Goal: Task Accomplishment & Management: Use online tool/utility

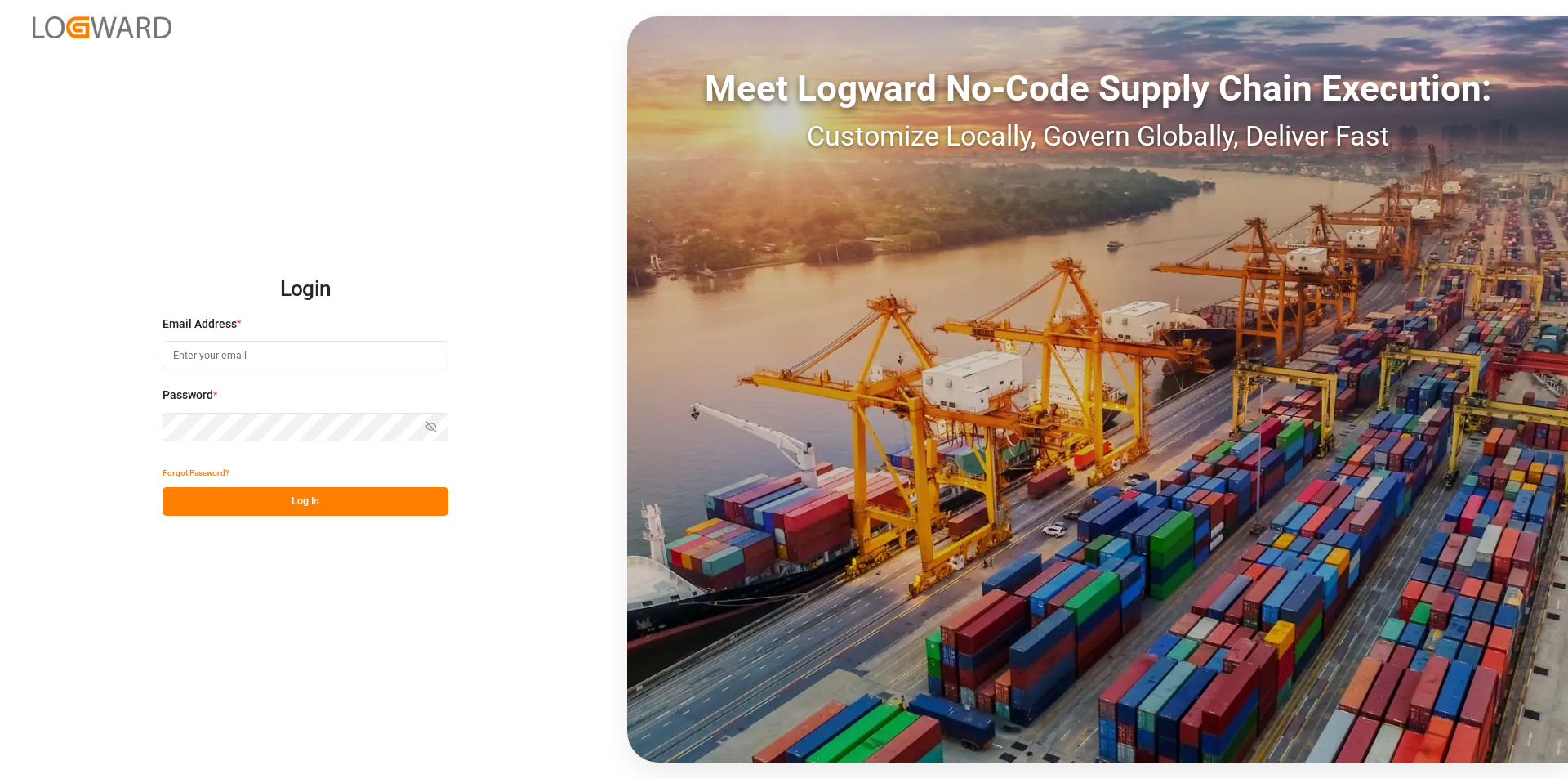
type input "[PERSON_NAME][EMAIL_ADDRESS][PERSON_NAME][DOMAIN_NAME]"
click at [325, 497] on button "Log In" at bounding box center [305, 501] width 286 height 28
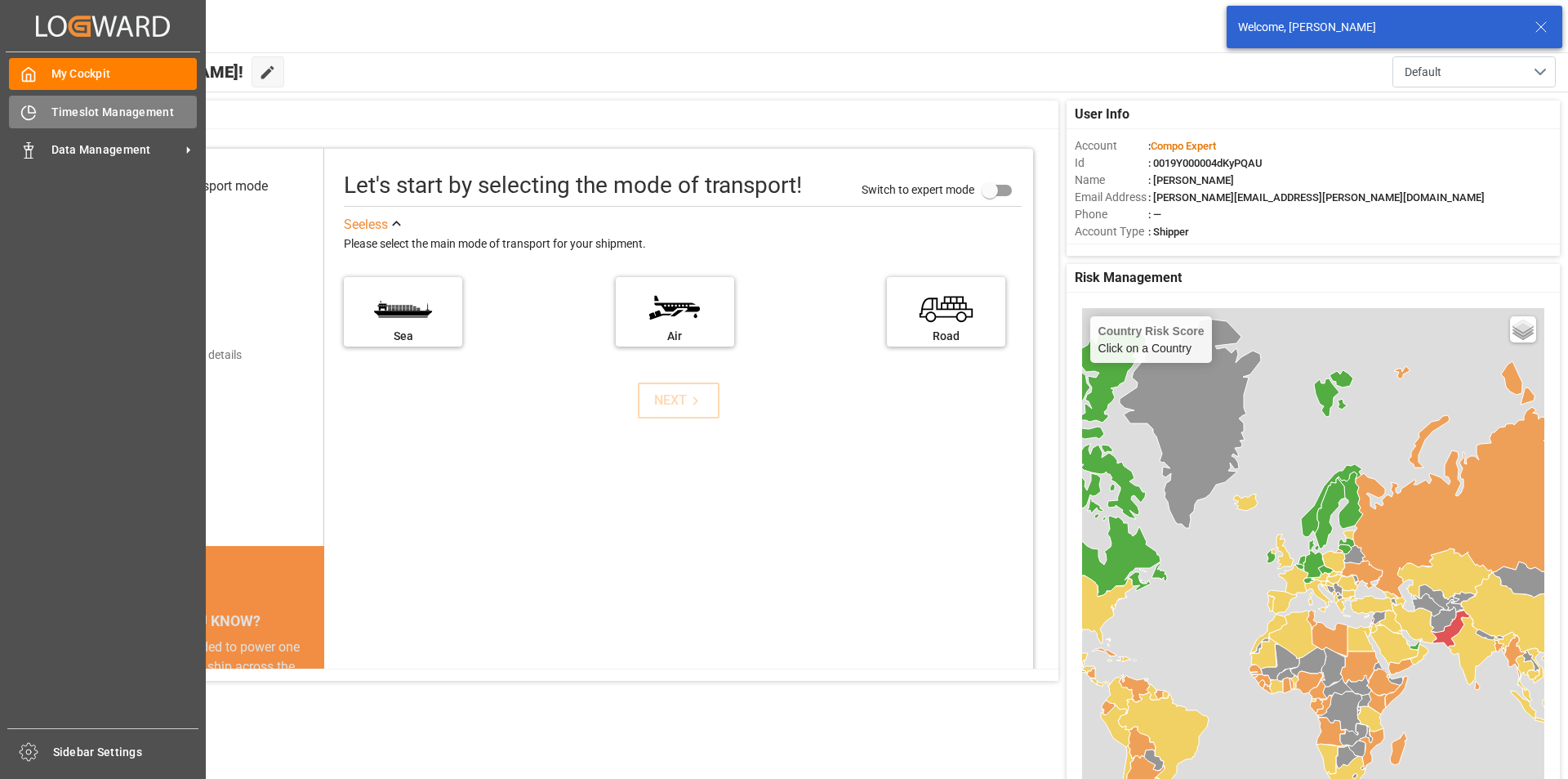
click at [46, 112] on div "Timeslot Management Timeslot Management" at bounding box center [103, 112] width 188 height 32
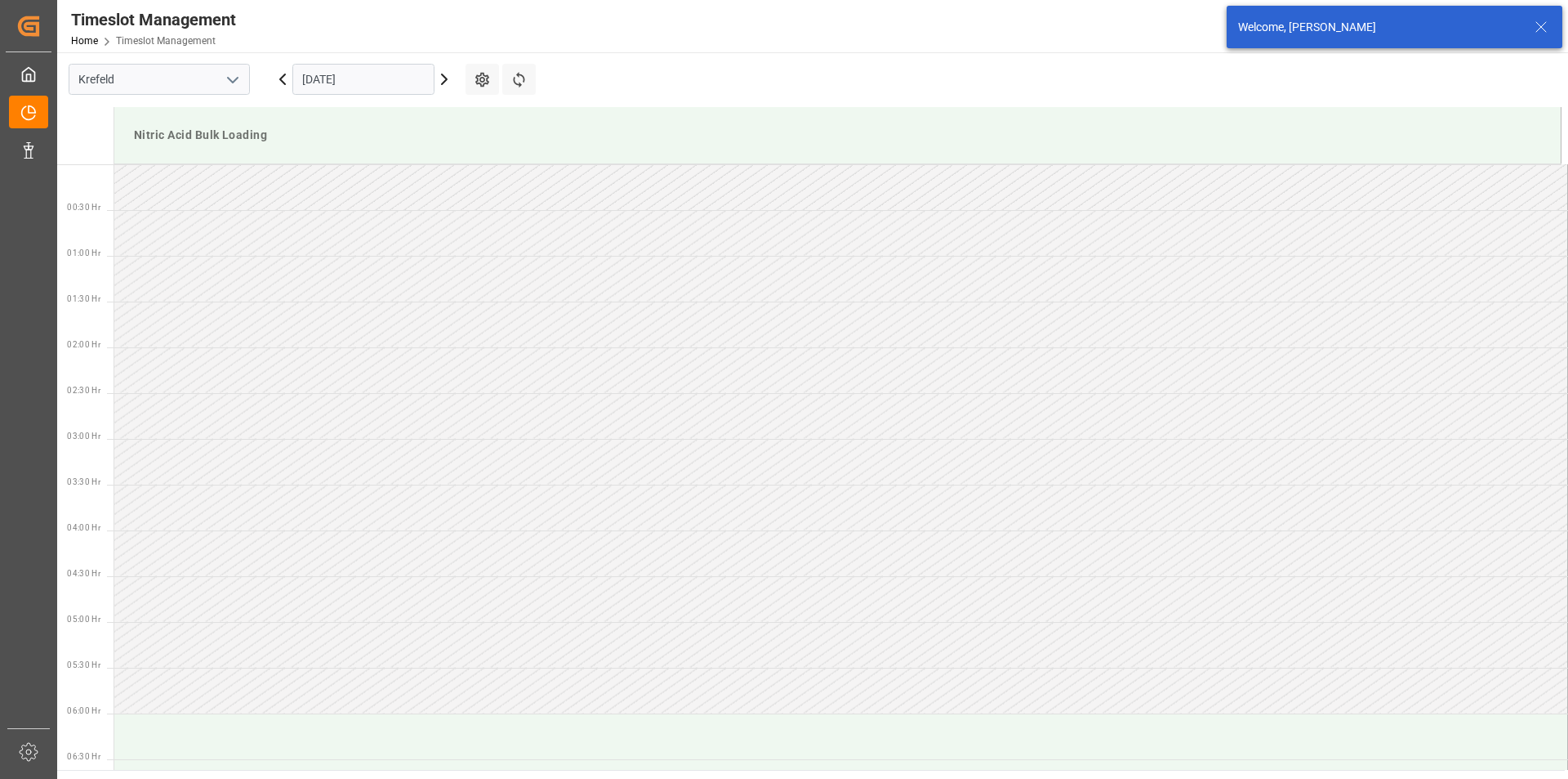
scroll to position [813, 0]
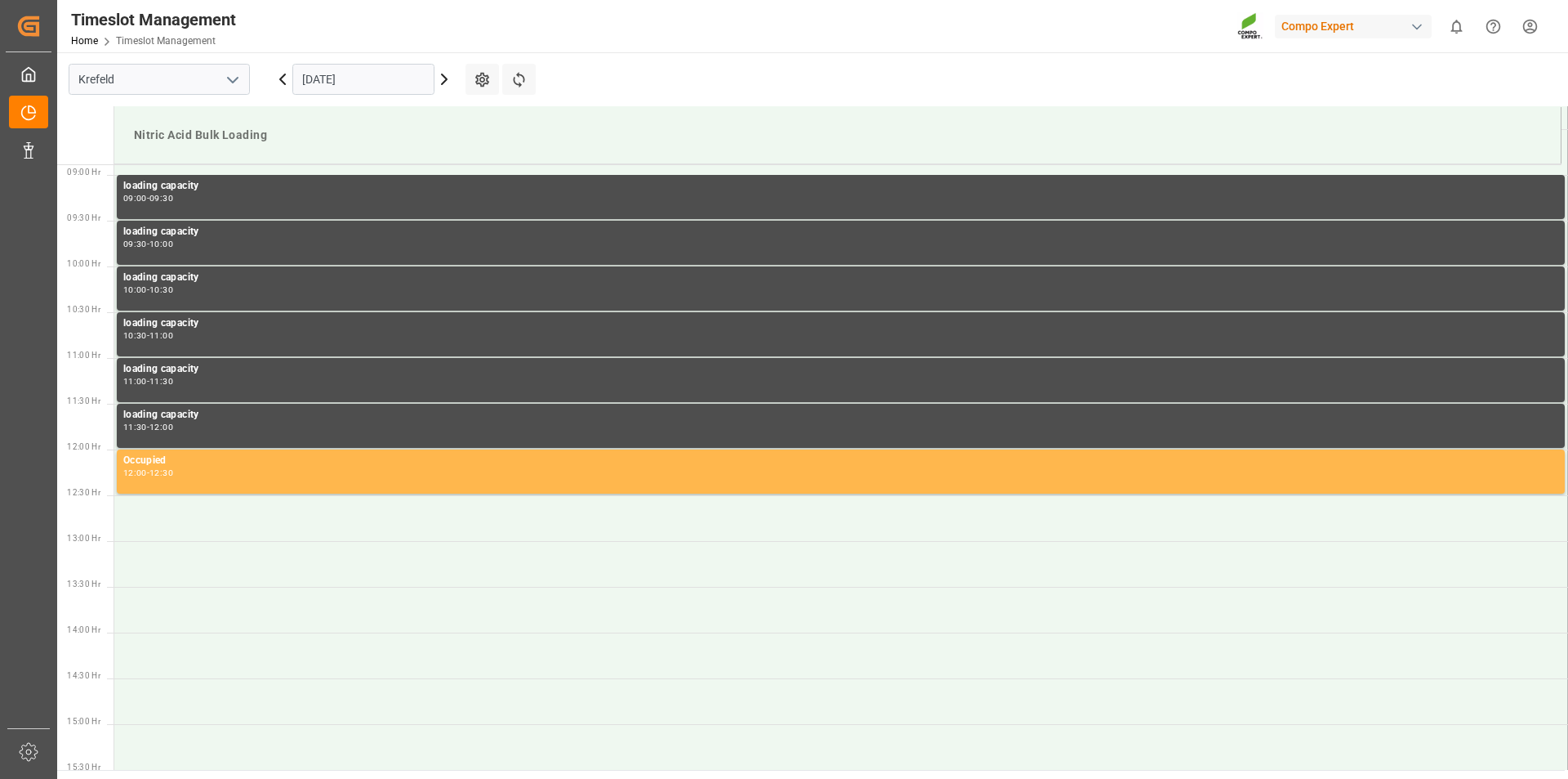
click at [449, 78] on icon at bounding box center [444, 79] width 20 height 20
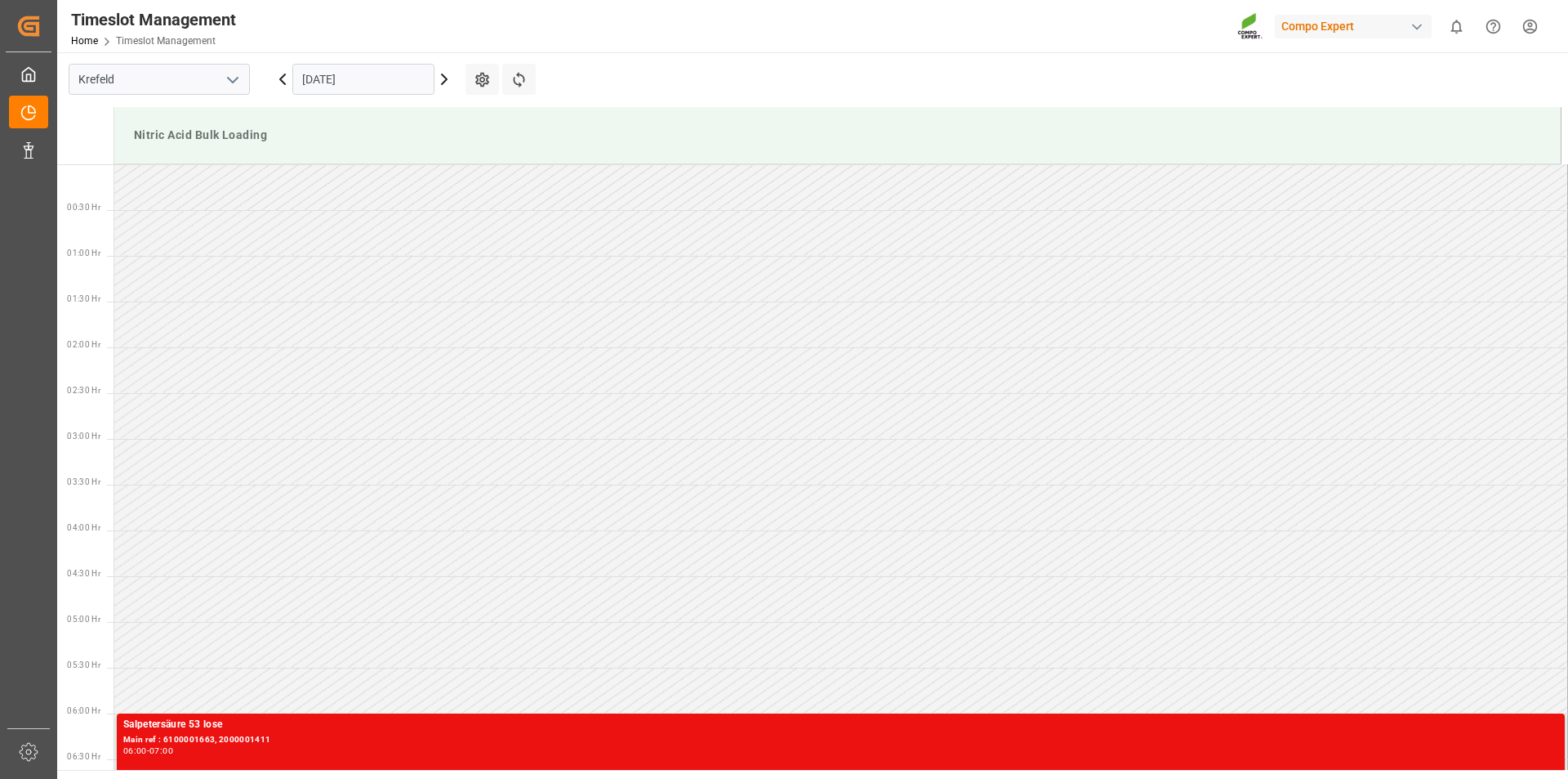
scroll to position [491, 0]
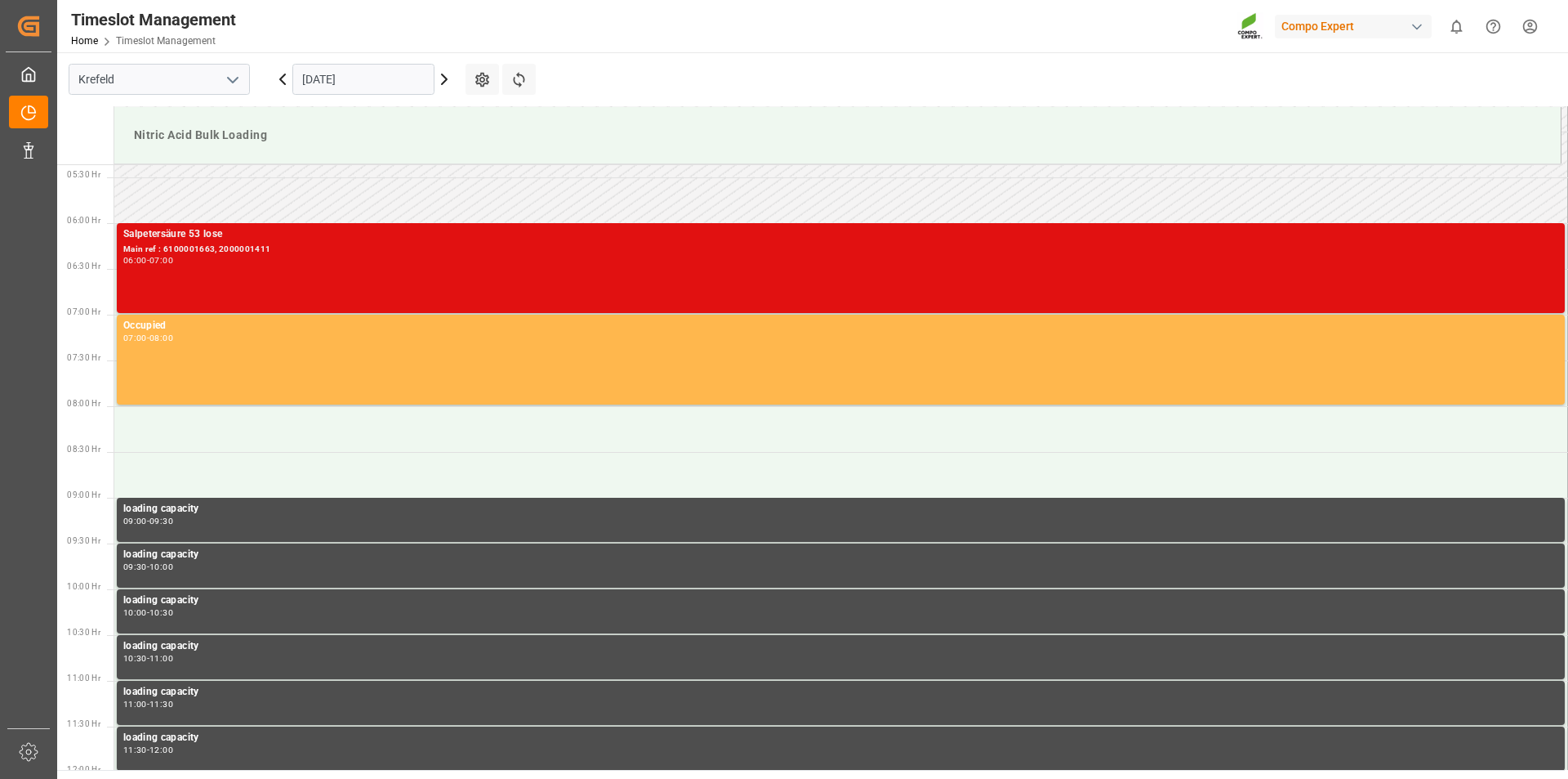
click at [320, 256] on div "06:00 - 07:00" at bounding box center [841, 261] width 1435 height 9
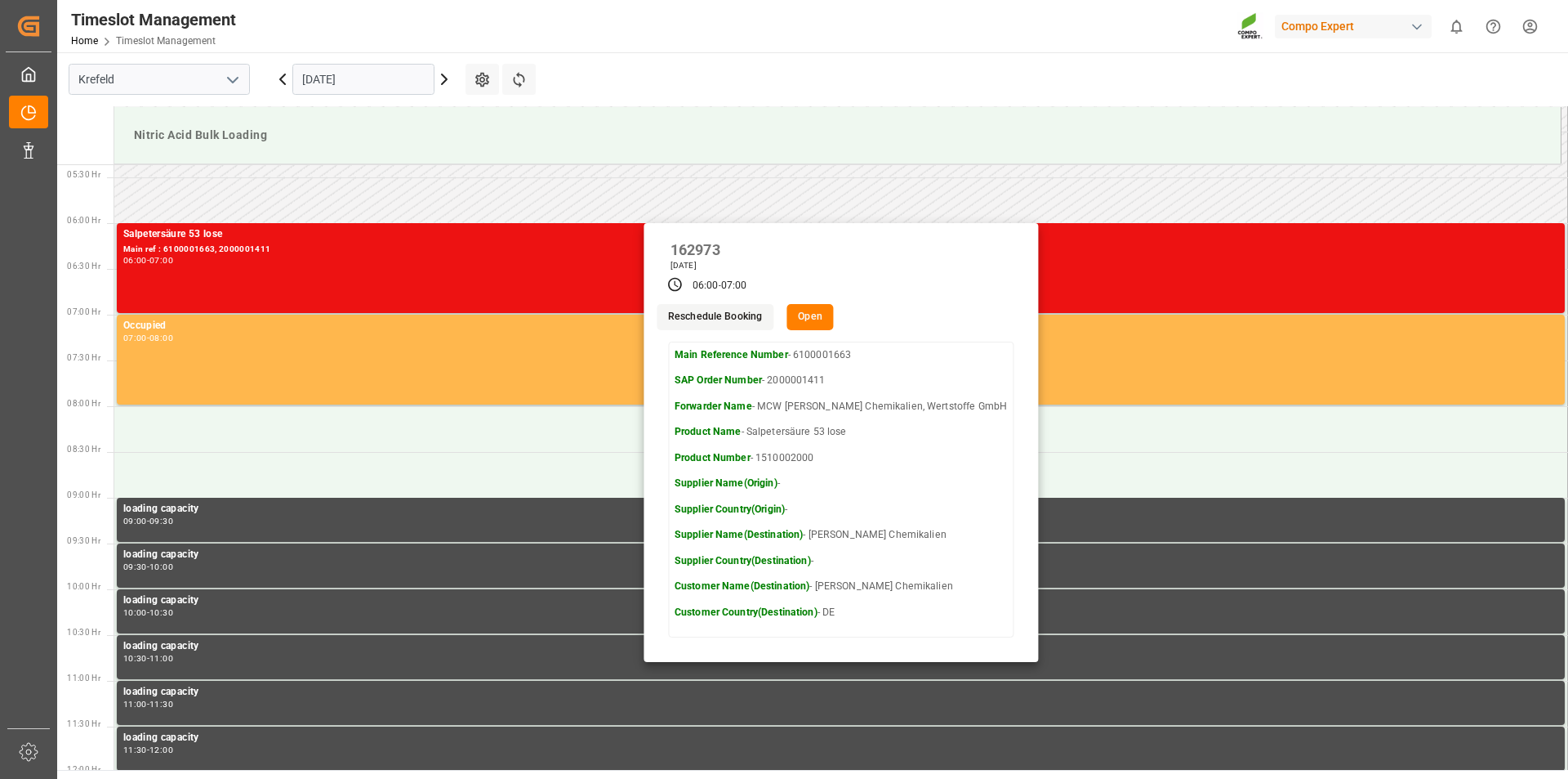
click at [834, 319] on button "Open" at bounding box center [810, 317] width 47 height 26
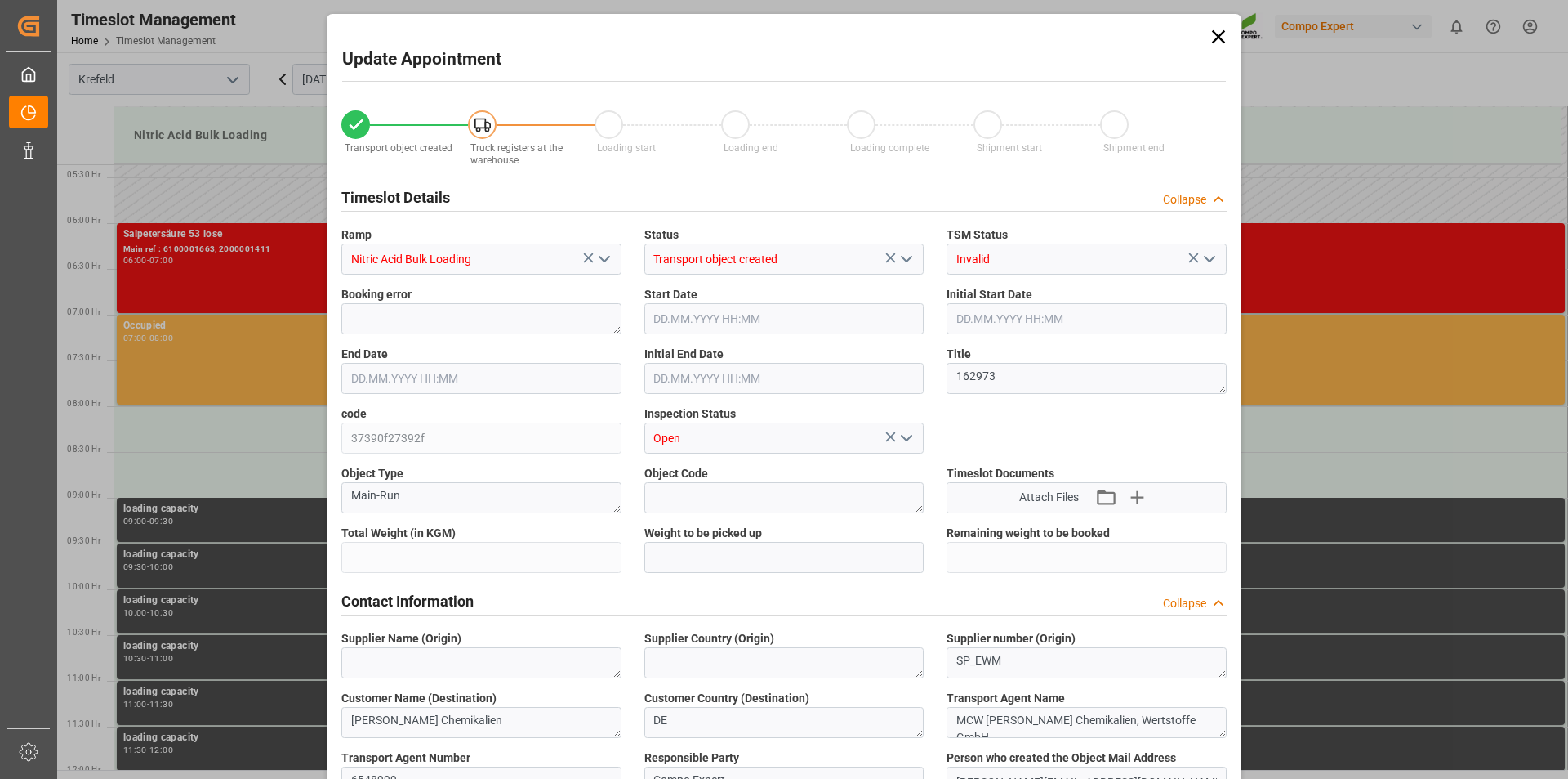
type input "6000"
type input "0"
type input "[DATE] 06:00"
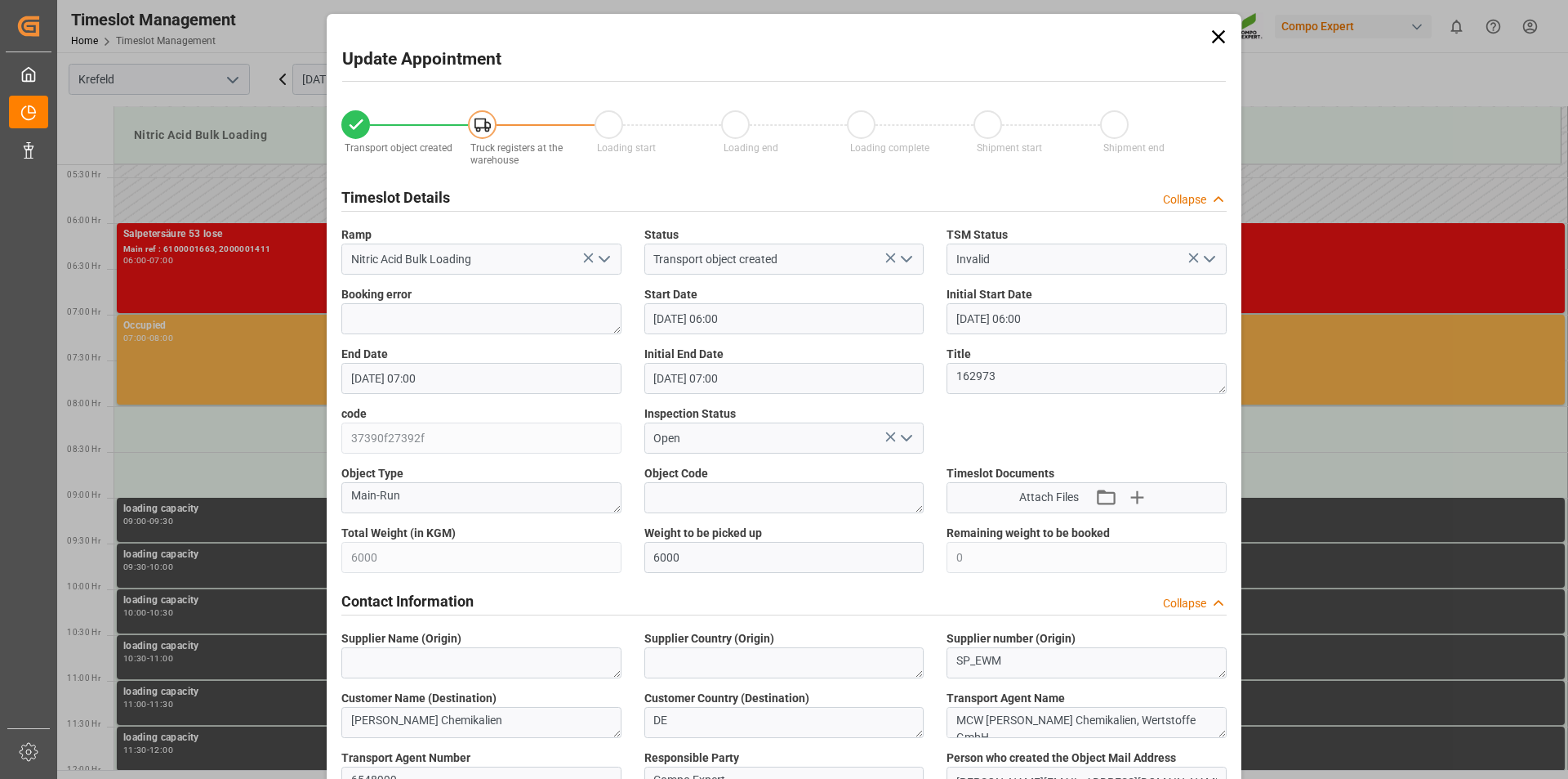
type input "[DATE] 06:00"
type input "[DATE] 07:00"
type input "[DATE] 09:22"
type input "[DATE] 08:48"
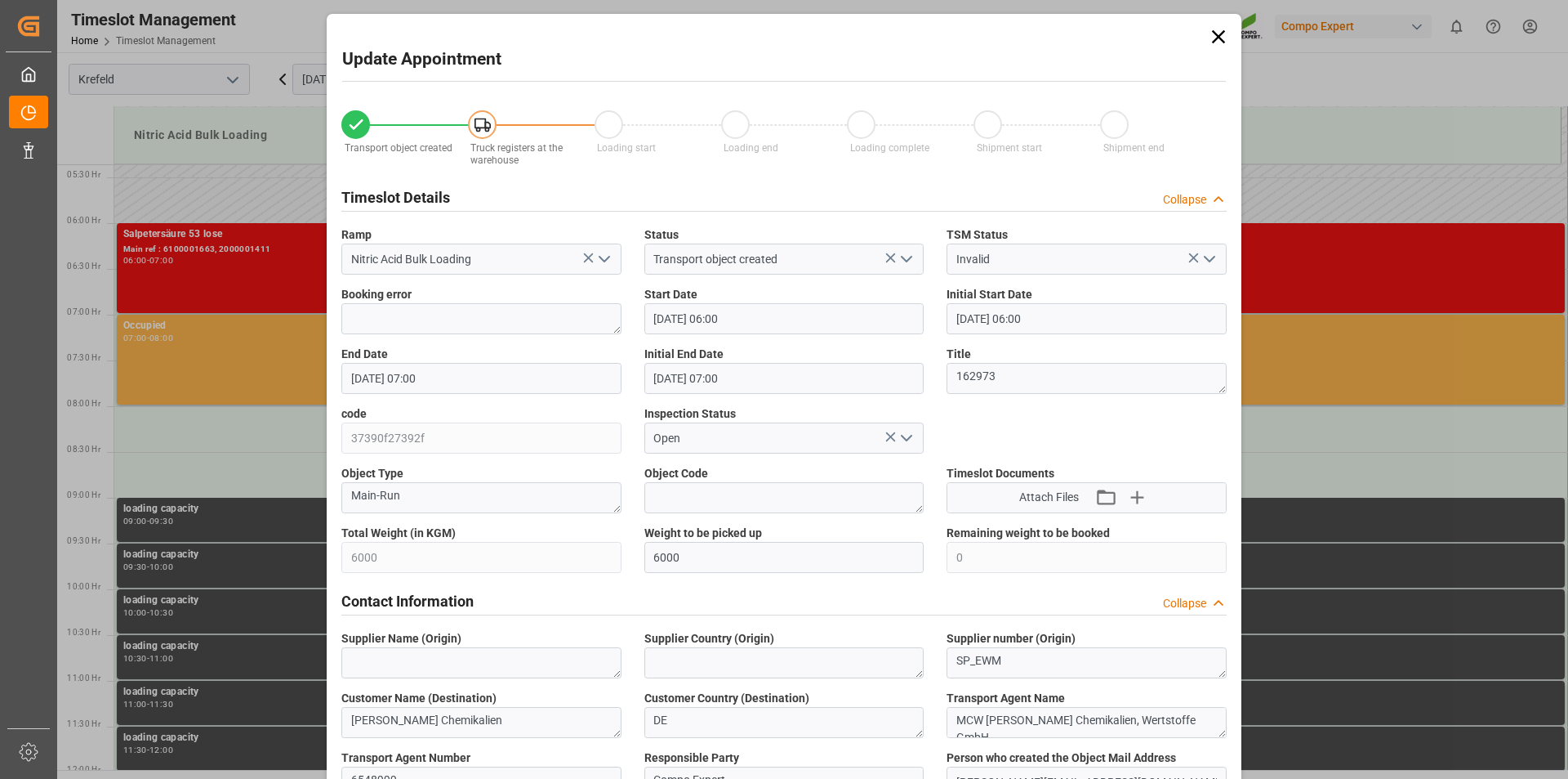
click at [1217, 35] on icon at bounding box center [1219, 36] width 13 height 13
